Goal: Information Seeking & Learning: Find specific page/section

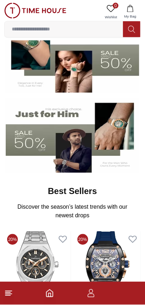
click at [95, 296] on icon "button" at bounding box center [91, 293] width 9 height 9
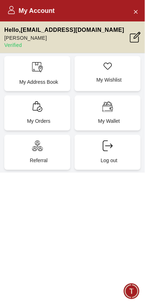
click at [52, 119] on p "My Orders" at bounding box center [39, 121] width 58 height 7
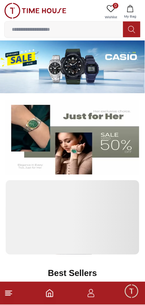
scroll to position [82, 0]
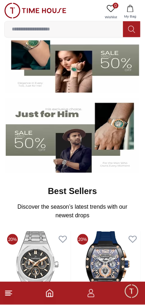
click at [99, 292] on footer at bounding box center [72, 293] width 145 height 23
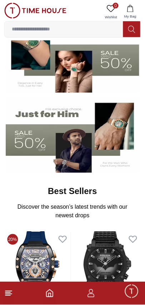
click at [95, 294] on icon "button" at bounding box center [91, 293] width 9 height 9
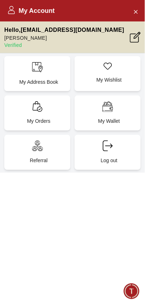
click at [47, 122] on p "My Orders" at bounding box center [39, 121] width 58 height 7
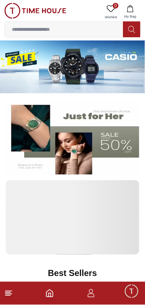
scroll to position [82, 0]
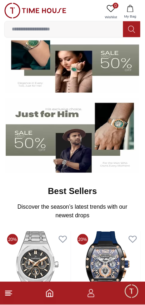
click at [93, 292] on icon "button" at bounding box center [91, 292] width 4 height 4
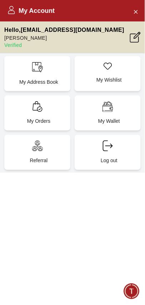
click at [27, 157] on p "Referral" at bounding box center [39, 160] width 58 height 7
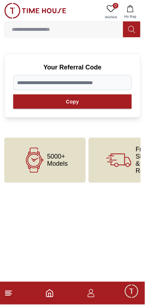
click at [100, 293] on footer at bounding box center [72, 293] width 145 height 23
click at [132, 287] on span "Minimize live chat window" at bounding box center [131, 291] width 21 height 21
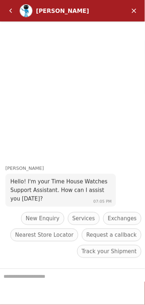
scroll to position [82, 0]
click at [131, 13] on em "Minimize" at bounding box center [135, 11] width 14 height 14
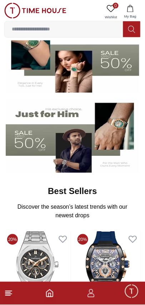
click at [100, 295] on footer at bounding box center [72, 293] width 145 height 23
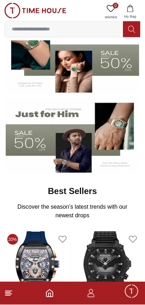
click at [88, 294] on icon "button" at bounding box center [91, 293] width 9 height 9
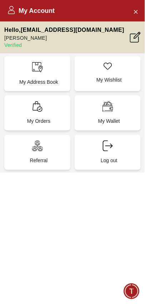
click at [26, 119] on p "My Orders" at bounding box center [39, 121] width 58 height 7
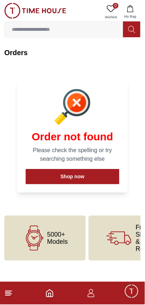
click at [95, 292] on icon "button" at bounding box center [91, 293] width 9 height 9
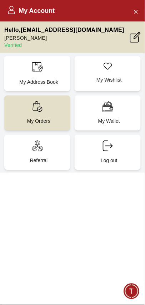
click at [56, 78] on p "My Address Book" at bounding box center [39, 81] width 58 height 7
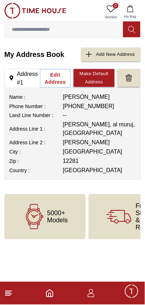
click at [95, 295] on icon "button" at bounding box center [91, 293] width 9 height 9
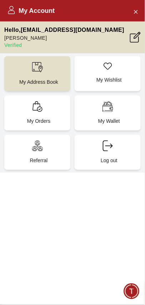
click at [117, 119] on p "My Wallet" at bounding box center [110, 121] width 58 height 7
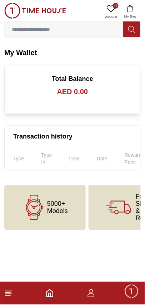
click at [12, 294] on line at bounding box center [8, 294] width 6 height 0
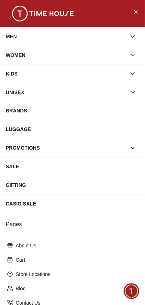
scroll to position [79, 0]
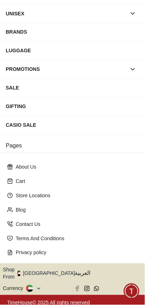
click at [49, 271] on button "Shop From [GEOGRAPHIC_DATA]" at bounding box center [42, 274] width 78 height 14
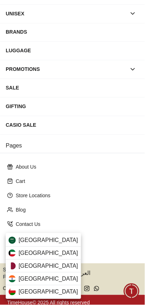
click at [58, 239] on div "[GEOGRAPHIC_DATA]" at bounding box center [44, 240] width 76 height 13
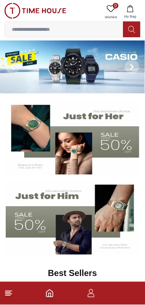
click at [68, 32] on input at bounding box center [64, 29] width 119 height 14
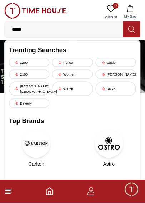
type input "******"
